Goal: Task Accomplishment & Management: Manage account settings

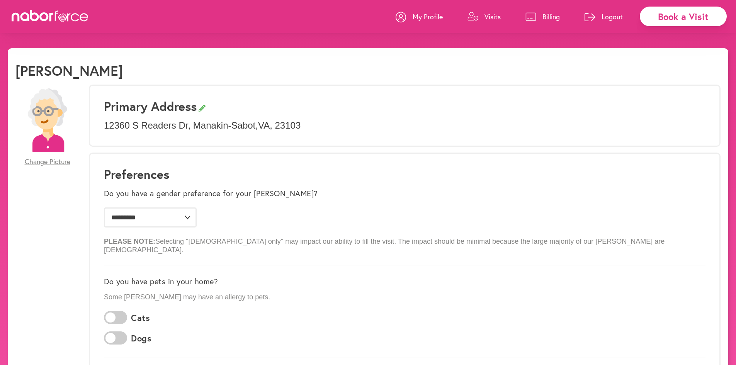
select select "*"
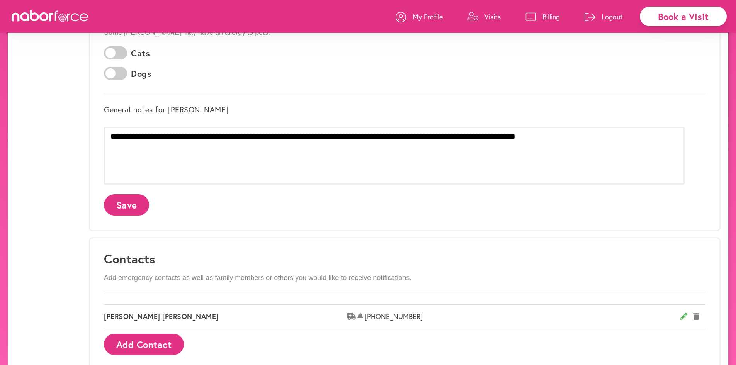
scroll to position [251, 0]
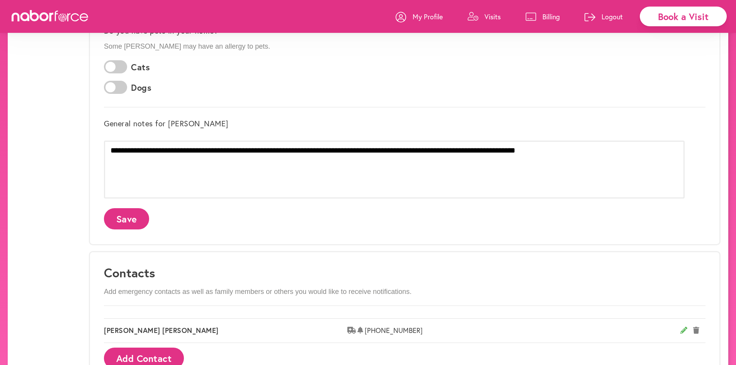
click at [159, 348] on button "Add Contact" at bounding box center [144, 358] width 80 height 21
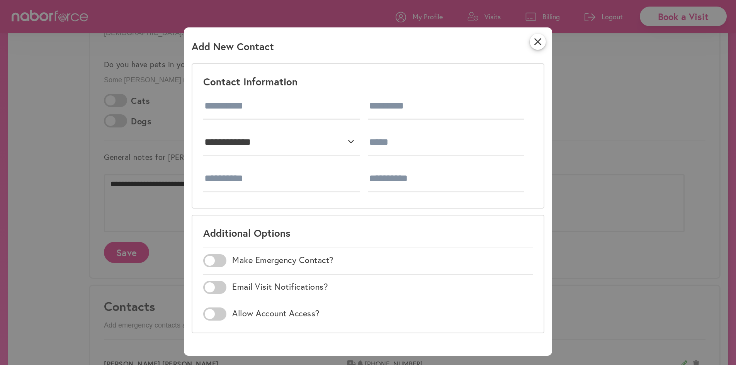
scroll to position [174, 0]
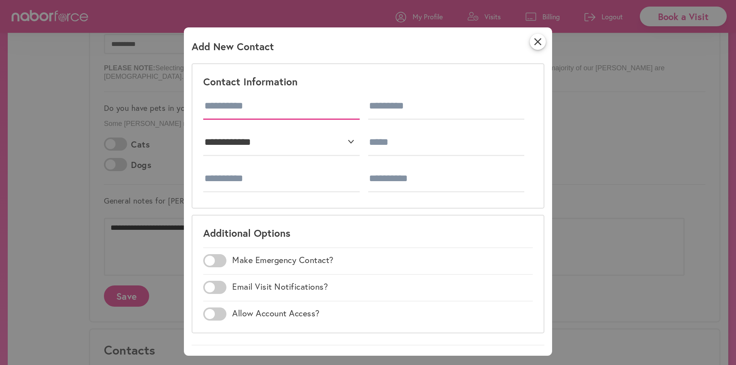
click at [251, 113] on input "text" at bounding box center [281, 106] width 157 height 27
click at [215, 131] on select "**********" at bounding box center [281, 142] width 157 height 27
click at [543, 44] on icon "close" at bounding box center [538, 42] width 16 height 16
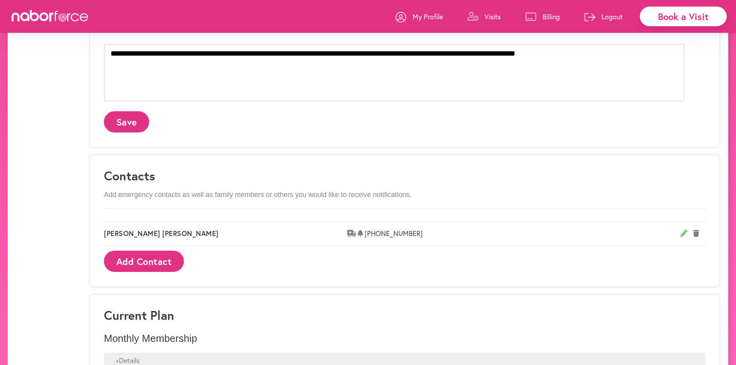
scroll to position [406, 0]
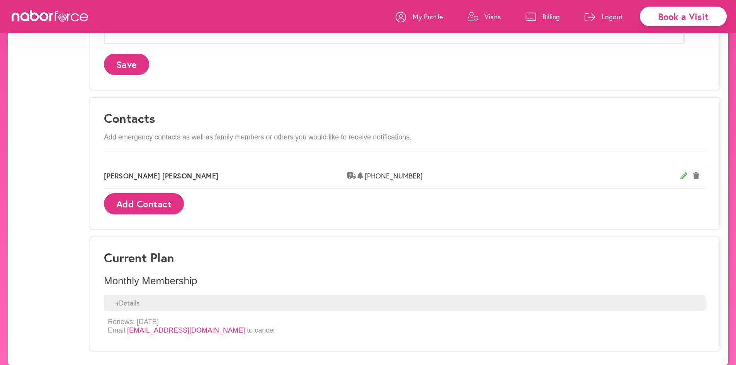
click at [162, 295] on div "+ Details" at bounding box center [405, 303] width 602 height 16
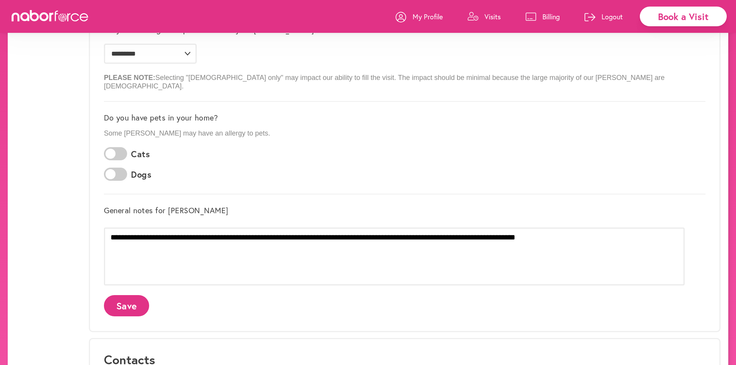
scroll to position [0, 0]
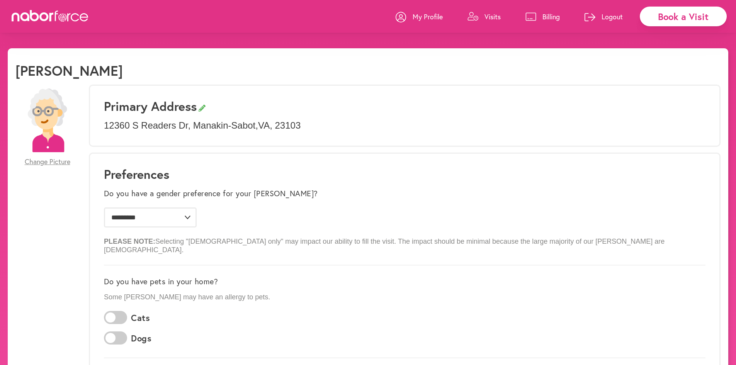
click at [431, 15] on p "My Profile" at bounding box center [428, 16] width 30 height 9
click at [427, 16] on p "My Profile" at bounding box center [428, 16] width 30 height 9
click at [52, 164] on span "Change Picture" at bounding box center [48, 162] width 46 height 9
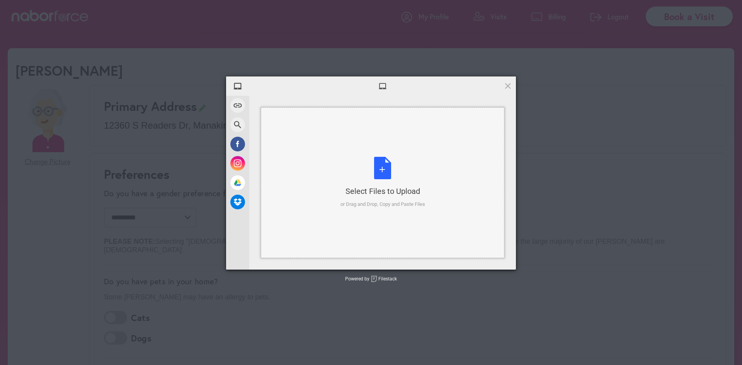
click at [379, 160] on div "Select Files to Upload or Drag and Drop, Copy and Paste Files" at bounding box center [383, 182] width 85 height 51
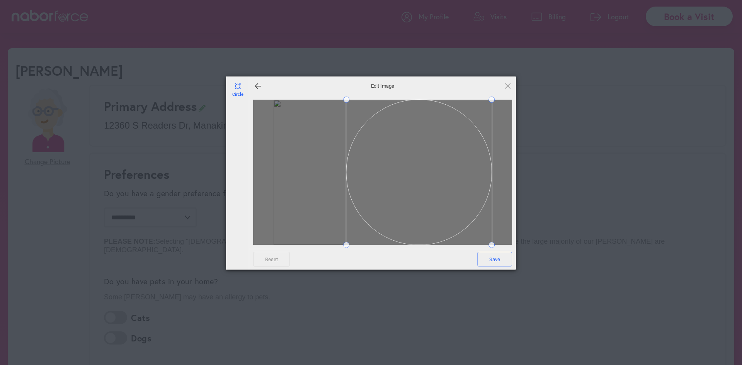
click at [413, 186] on span at bounding box center [418, 172] width 145 height 145
click at [448, 194] on div at bounding box center [465, 219] width 53 height 53
click at [427, 155] on span at bounding box center [419, 150] width 52 height 52
click at [496, 260] on span "Save" at bounding box center [494, 259] width 35 height 15
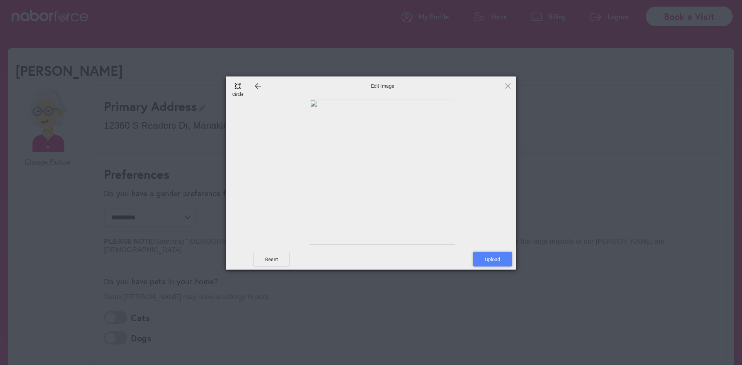
click at [484, 262] on span "Upload" at bounding box center [492, 259] width 39 height 15
